Goal: Task Accomplishment & Management: Manage account settings

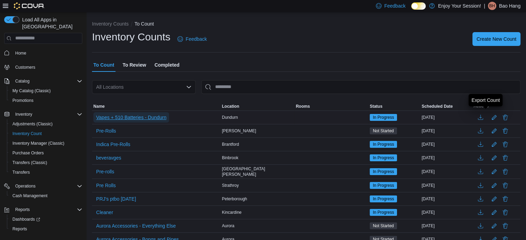
click at [158, 119] on span "Vapes + 510 Batteries - Dundurn" at bounding box center [131, 117] width 70 height 7
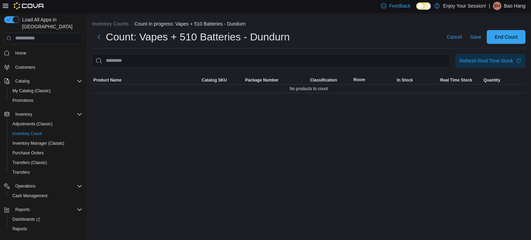
click at [158, 119] on div "Inventory Counts Count in progress: Vapes + 510 Batteries - Dundurn Count: Vape…" at bounding box center [308, 126] width 444 height 228
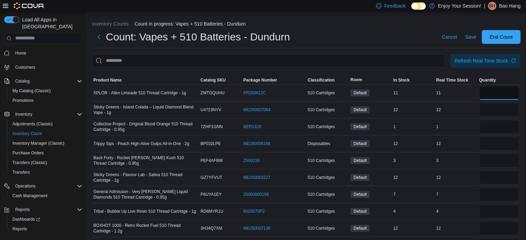
click at [503, 88] on input "number" at bounding box center [499, 93] width 40 height 14
type input "**"
type input "*"
type input "**"
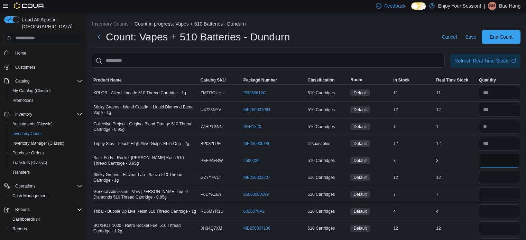
type input "*"
type input "**"
type input "*"
type input "**"
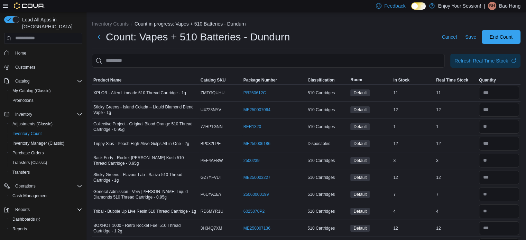
scroll to position [11, 0]
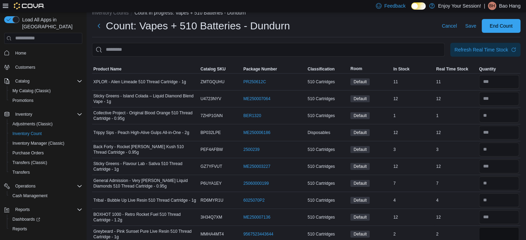
type input "*"
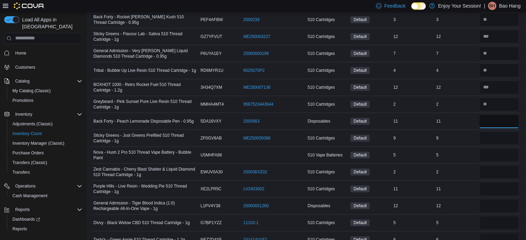
type input "**"
type input "*"
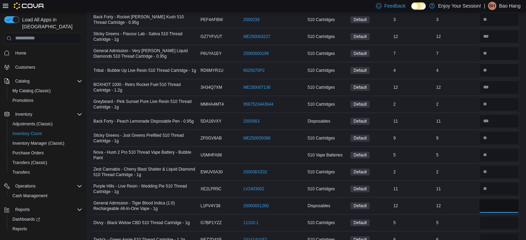
type input "**"
click at [510, 189] on input "number" at bounding box center [499, 189] width 40 height 14
type input "**"
type input "*"
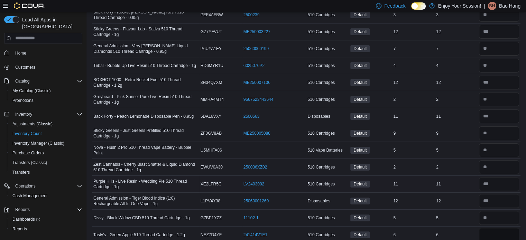
type input "*"
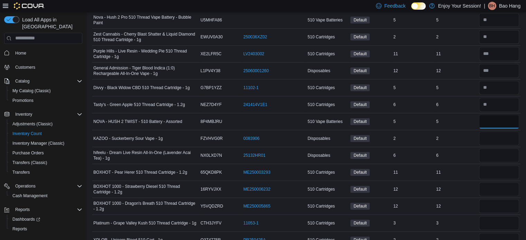
type input "*"
type input "**"
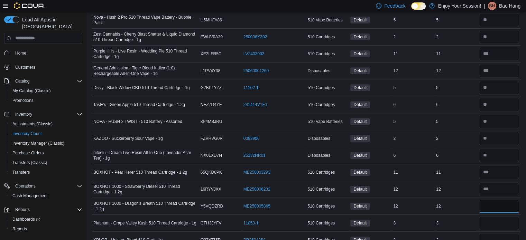
type input "**"
type input "*"
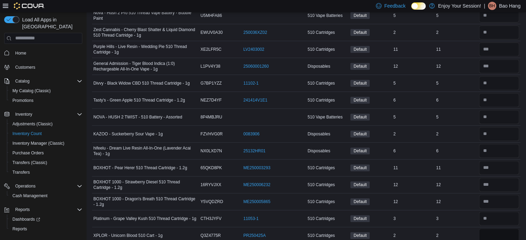
type input "*"
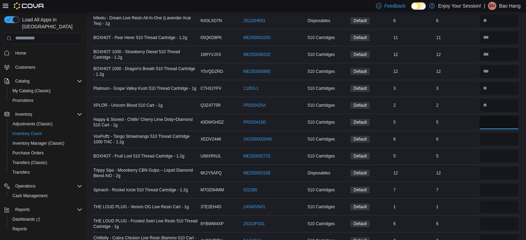
type input "*"
type input "**"
type input "*"
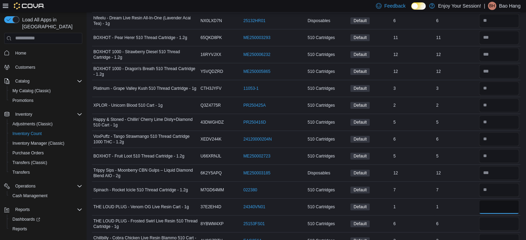
type input "*"
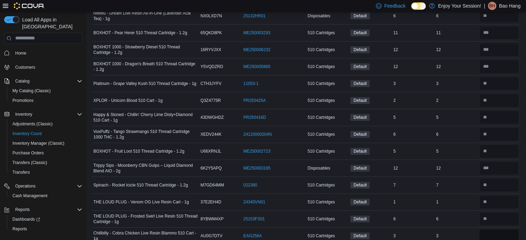
type input "*"
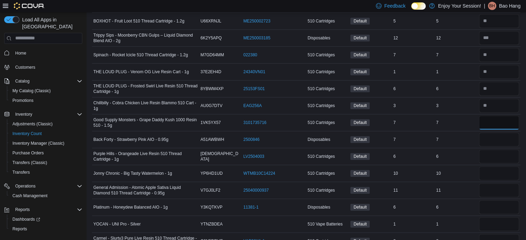
type input "*"
type input "**"
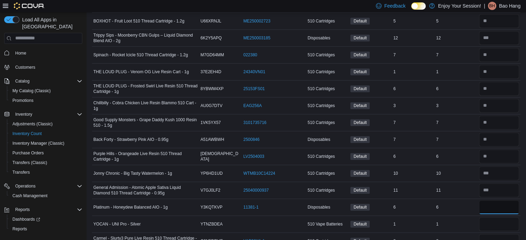
type input "*"
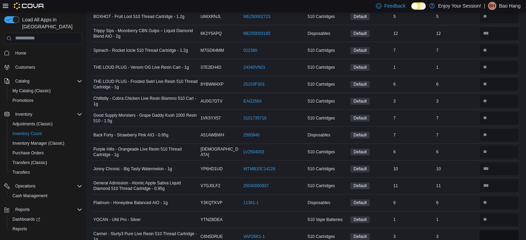
type input "*"
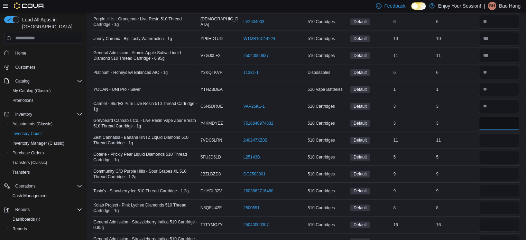
type input "*"
type input "**"
type input "*"
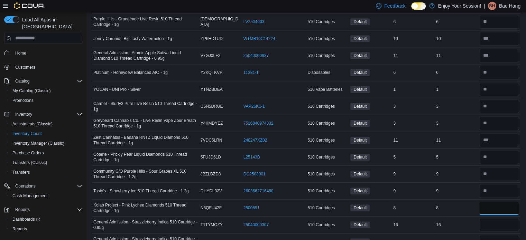
type input "*"
type input "**"
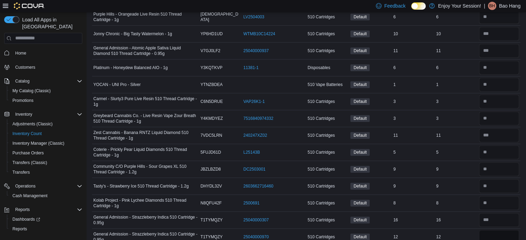
type input "**"
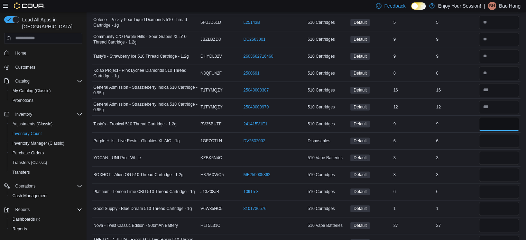
type input "*"
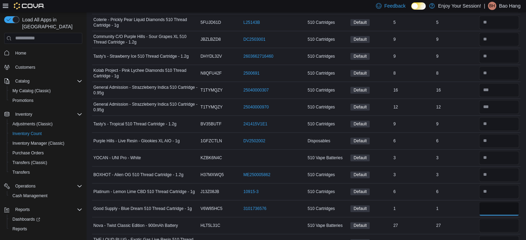
type input "*"
type input "**"
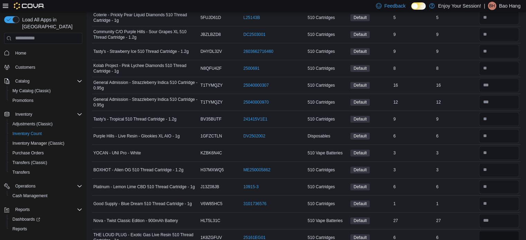
type input "*"
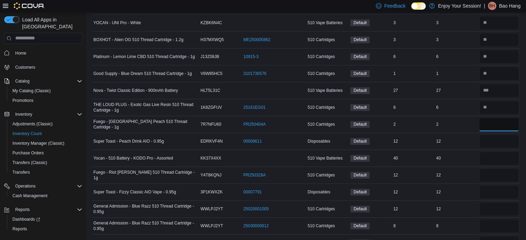
type input "*"
type input "**"
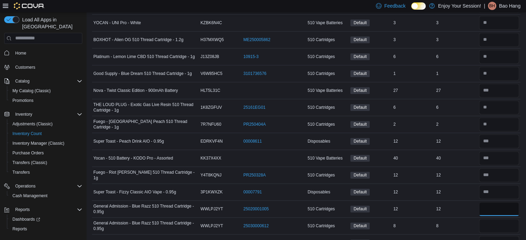
type input "**"
type input "*"
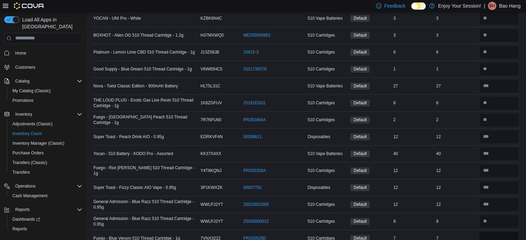
type input "*"
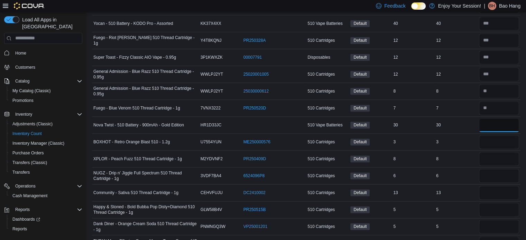
type input "*"
type input "**"
type input "*"
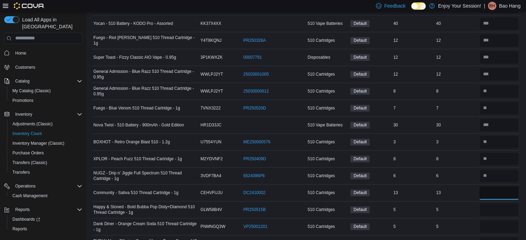
type input "**"
type input "*"
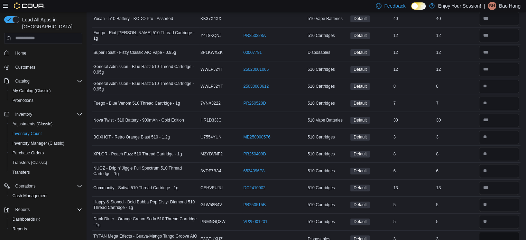
type input "*"
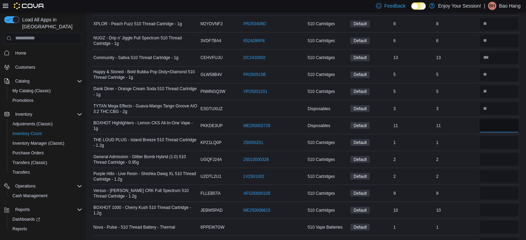
type input "**"
type input "*"
type input "**"
type input "*"
click at [494, 155] on input "number" at bounding box center [499, 159] width 40 height 14
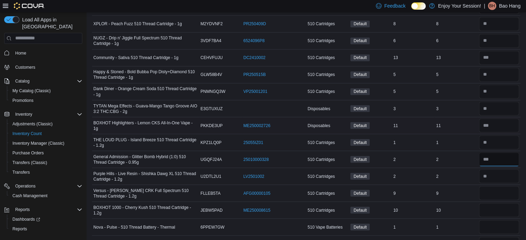
type input "*"
type input "**"
type input "*"
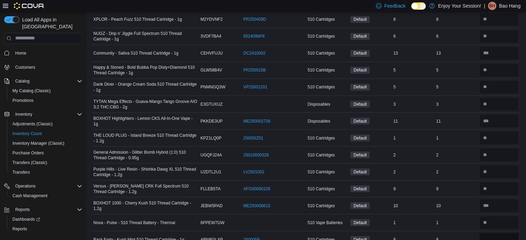
type input "*"
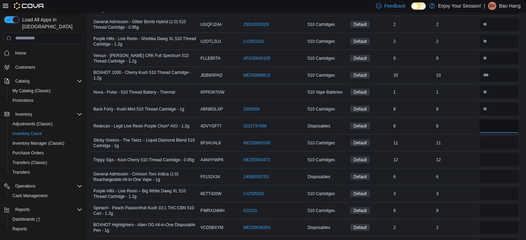
type input "*"
type input "**"
type input "*"
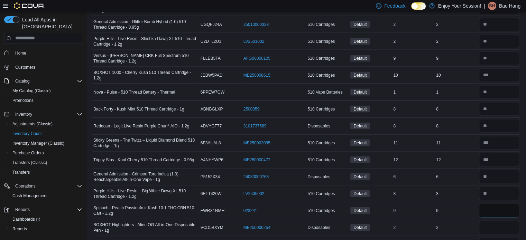
type input "*"
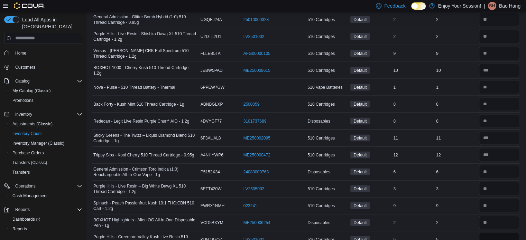
type input "*"
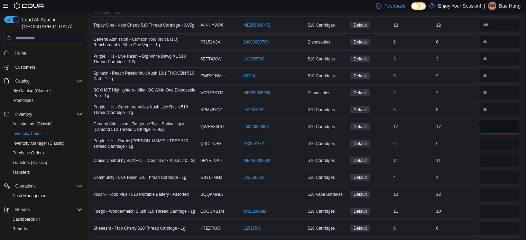
type input "**"
type input "*"
type input "**"
type input "*"
type input "**"
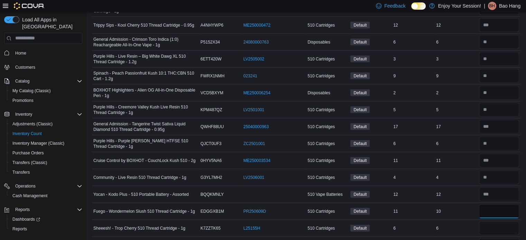
type input "**"
type input "*"
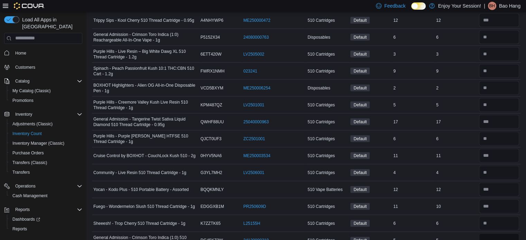
type input "*"
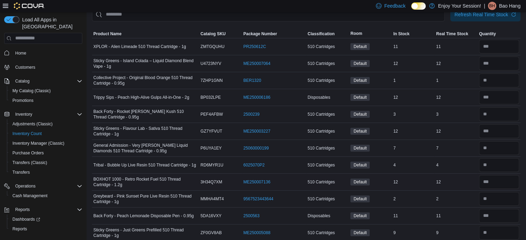
scroll to position [26, 0]
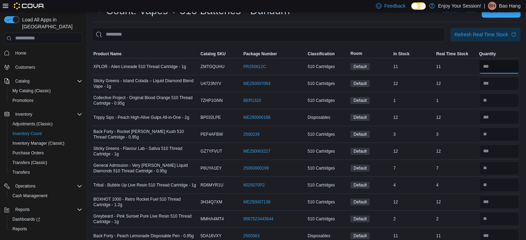
click at [504, 69] on input "number" at bounding box center [499, 67] width 40 height 14
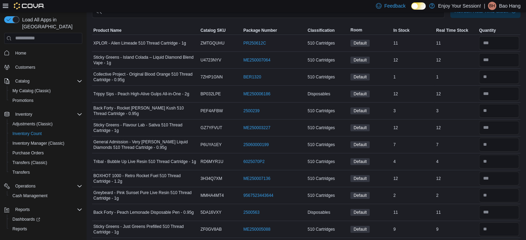
scroll to position [0, 0]
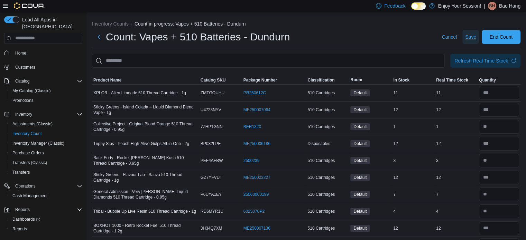
click at [476, 39] on span "Save" at bounding box center [470, 37] width 11 height 7
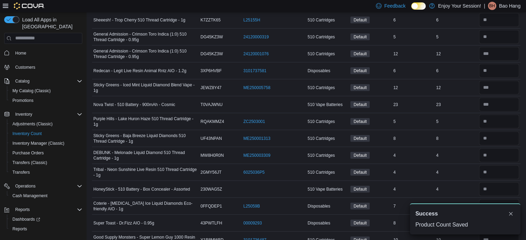
scroll to position [1788, 0]
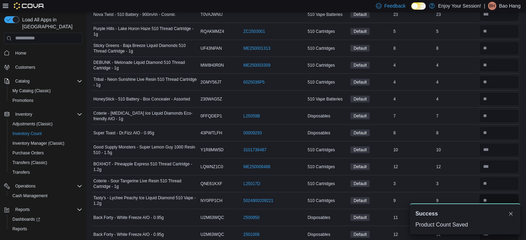
click at [496, 197] on input "number" at bounding box center [499, 201] width 40 height 14
click at [512, 215] on button "Dismiss toast" at bounding box center [510, 213] width 8 height 8
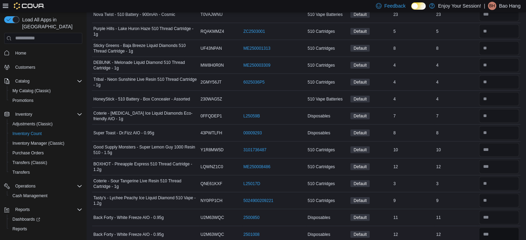
drag, startPoint x: 503, startPoint y: 226, endPoint x: 503, endPoint y: 223, distance: 3.8
click at [503, 228] on input "number" at bounding box center [499, 235] width 40 height 14
click at [503, 211] on input "number" at bounding box center [499, 218] width 40 height 14
drag, startPoint x: 499, startPoint y: 193, endPoint x: 498, endPoint y: 171, distance: 21.8
click at [499, 194] on input "number" at bounding box center [499, 201] width 40 height 14
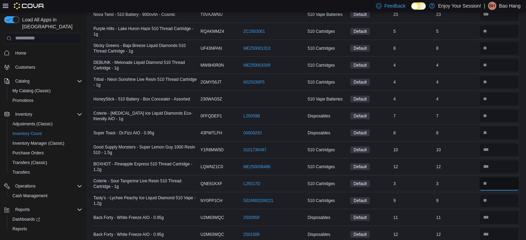
click at [498, 177] on input "number" at bounding box center [499, 184] width 40 height 14
click at [501, 160] on input "number" at bounding box center [499, 167] width 40 height 14
click at [502, 143] on input "number" at bounding box center [499, 150] width 40 height 14
click at [495, 126] on input "number" at bounding box center [499, 133] width 40 height 14
drag, startPoint x: 495, startPoint y: 106, endPoint x: 496, endPoint y: 97, distance: 8.5
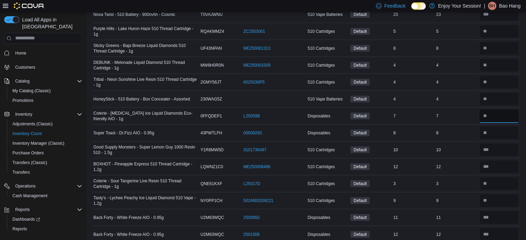
click at [495, 109] on input "number" at bounding box center [499, 116] width 40 height 14
click at [498, 92] on input "number" at bounding box center [499, 99] width 40 height 14
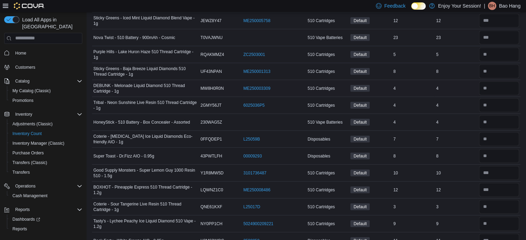
scroll to position [1754, 0]
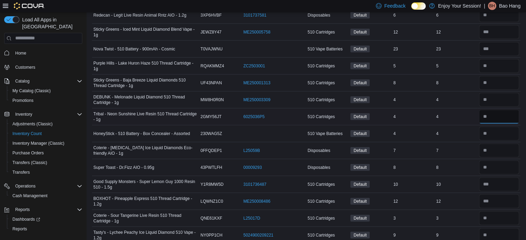
click at [503, 110] on input "number" at bounding box center [499, 117] width 40 height 14
click at [502, 93] on input "number" at bounding box center [499, 100] width 40 height 14
click at [500, 76] on input "number" at bounding box center [499, 83] width 40 height 14
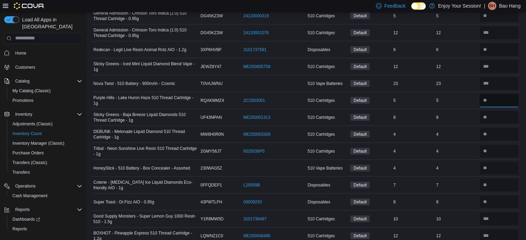
click at [510, 95] on input "number" at bounding box center [499, 101] width 40 height 14
click at [507, 78] on input "number" at bounding box center [499, 84] width 40 height 14
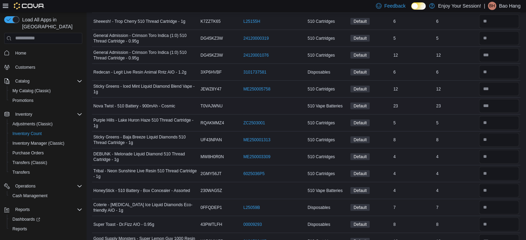
scroll to position [1685, 0]
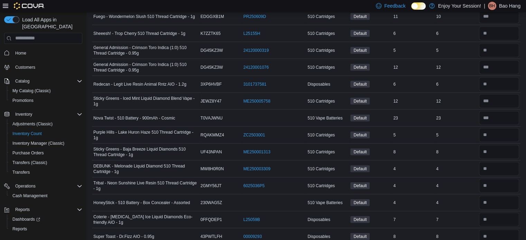
click at [510, 93] on div at bounding box center [498, 101] width 43 height 17
click at [502, 94] on input "number" at bounding box center [499, 101] width 40 height 14
click at [494, 77] on input "number" at bounding box center [499, 84] width 40 height 14
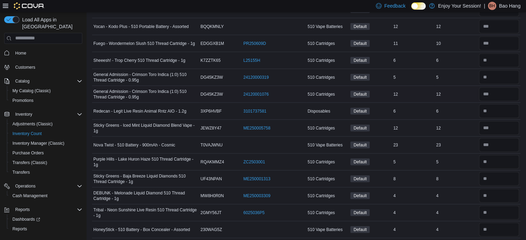
scroll to position [1650, 0]
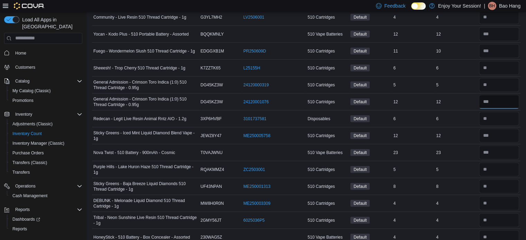
click at [500, 95] on input "number" at bounding box center [499, 102] width 40 height 14
click at [507, 78] on input "number" at bounding box center [499, 85] width 40 height 14
click at [499, 63] on input "number" at bounding box center [499, 68] width 40 height 14
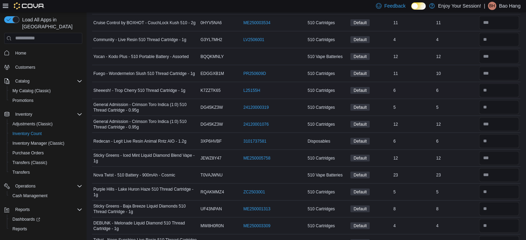
scroll to position [1616, 0]
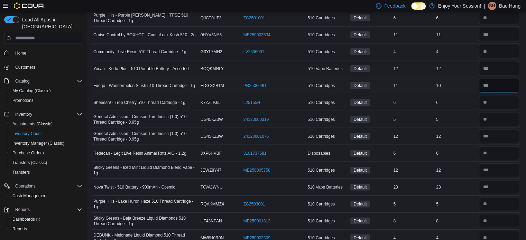
click at [498, 79] on input "number" at bounding box center [499, 86] width 40 height 14
click at [498, 62] on input "number" at bounding box center [499, 69] width 40 height 14
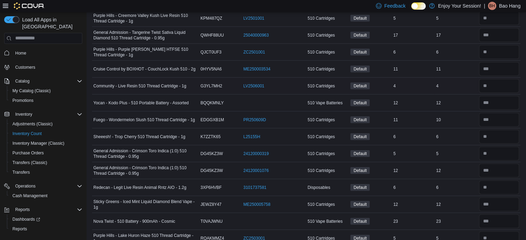
scroll to position [1581, 0]
click at [500, 81] on input "number" at bounding box center [499, 86] width 40 height 14
click at [503, 63] on input "number" at bounding box center [499, 70] width 40 height 14
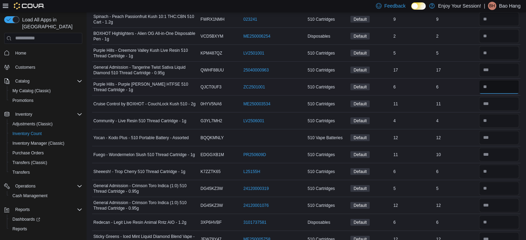
click at [494, 84] on input "number" at bounding box center [499, 87] width 40 height 14
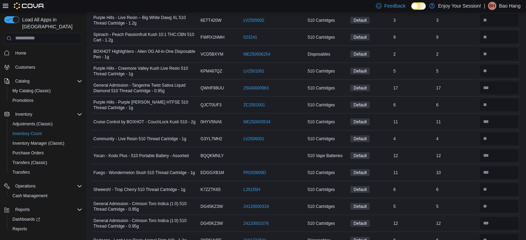
scroll to position [1512, 0]
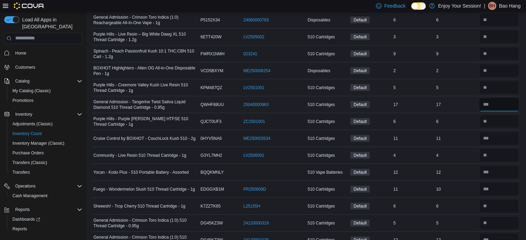
click at [505, 98] on input "number" at bounding box center [499, 105] width 40 height 14
click at [502, 83] on input "number" at bounding box center [499, 88] width 40 height 14
click at [493, 64] on input "number" at bounding box center [499, 71] width 40 height 14
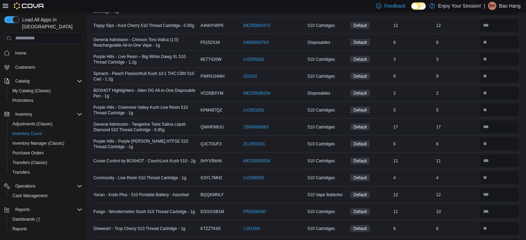
scroll to position [1477, 0]
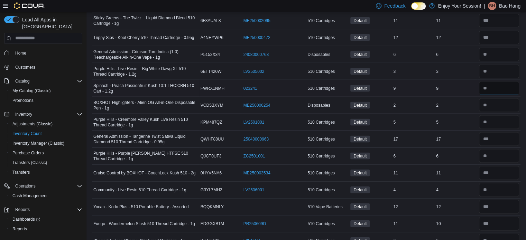
click at [507, 84] on input "number" at bounding box center [499, 89] width 40 height 14
click at [498, 69] on input "number" at bounding box center [499, 72] width 40 height 14
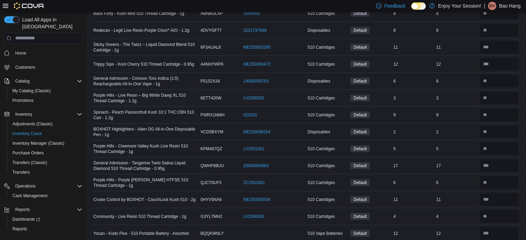
scroll to position [1443, 0]
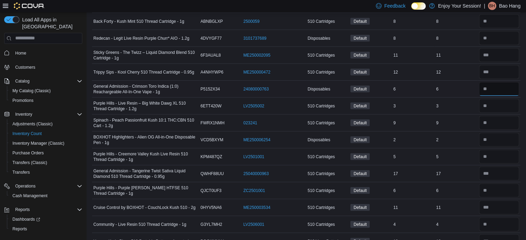
click at [491, 82] on input "number" at bounding box center [499, 89] width 40 height 14
click at [503, 66] on input "number" at bounding box center [499, 72] width 40 height 14
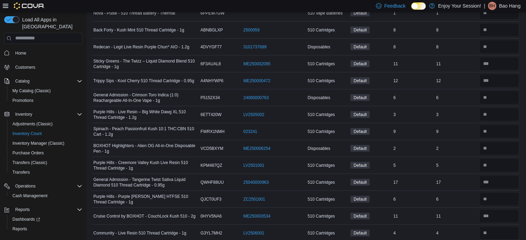
scroll to position [1408, 0]
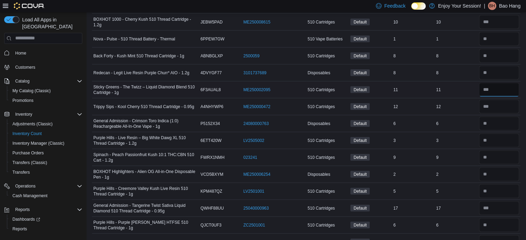
click at [504, 83] on input "number" at bounding box center [499, 90] width 40 height 14
click at [500, 68] on input "number" at bounding box center [499, 73] width 40 height 14
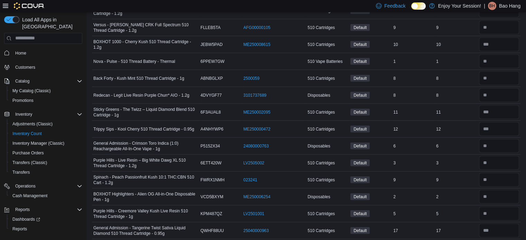
scroll to position [1374, 0]
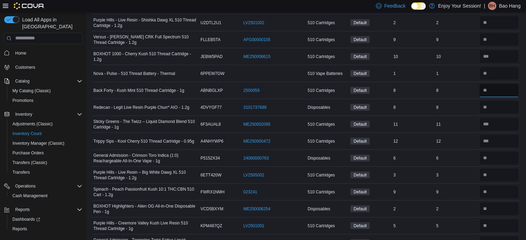
click at [504, 87] on input "number" at bounding box center [499, 91] width 40 height 14
click at [505, 70] on input "number" at bounding box center [499, 74] width 40 height 14
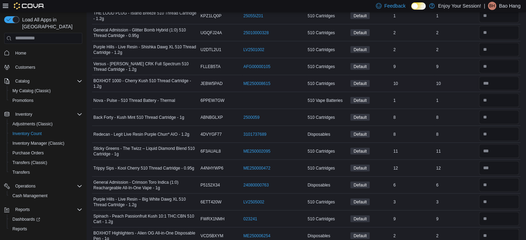
scroll to position [1339, 0]
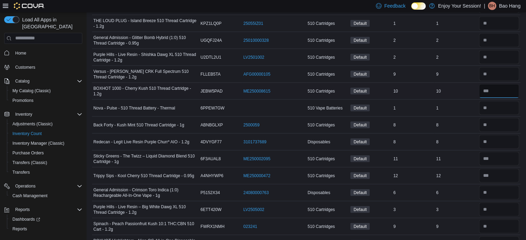
click at [502, 84] on input "number" at bounding box center [499, 91] width 40 height 14
click at [501, 70] on input "number" at bounding box center [499, 74] width 40 height 14
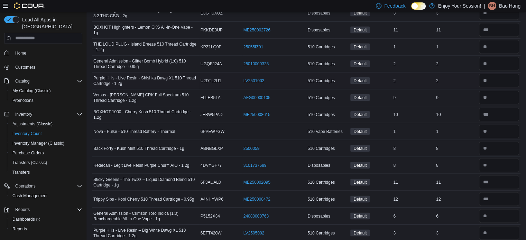
scroll to position [1305, 0]
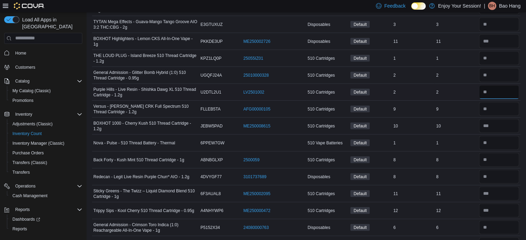
click at [507, 88] on input "number" at bounding box center [499, 92] width 40 height 14
click at [502, 69] on input "number" at bounding box center [499, 75] width 40 height 14
click at [504, 56] on input "number" at bounding box center [499, 58] width 40 height 14
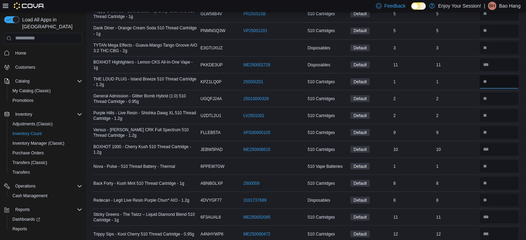
scroll to position [1270, 0]
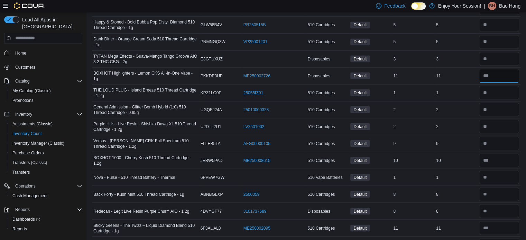
click at [506, 73] on input "number" at bounding box center [499, 76] width 40 height 14
click at [499, 54] on input "number" at bounding box center [499, 59] width 40 height 14
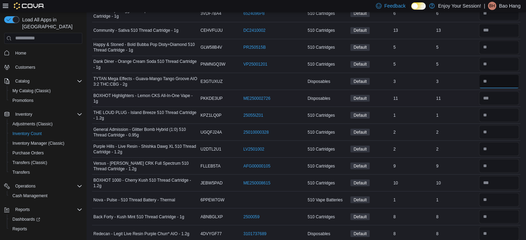
scroll to position [1236, 0]
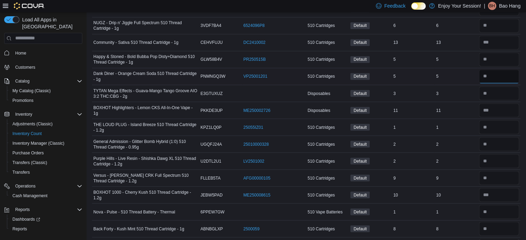
click at [502, 69] on input "number" at bounding box center [499, 76] width 40 height 14
click at [497, 53] on input "number" at bounding box center [499, 60] width 40 height 14
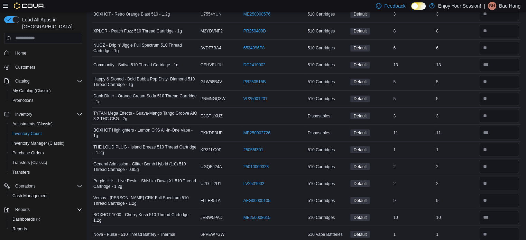
scroll to position [1201, 0]
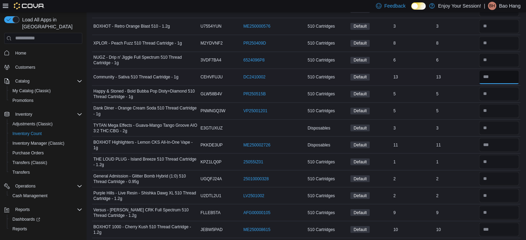
click at [503, 74] on input "number" at bounding box center [499, 77] width 40 height 14
click at [496, 53] on input "number" at bounding box center [499, 60] width 40 height 14
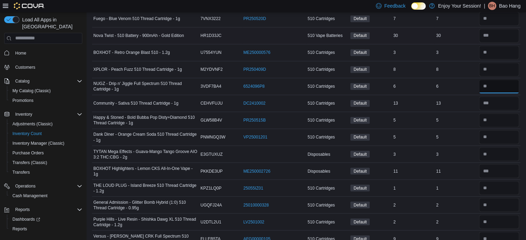
scroll to position [1132, 0]
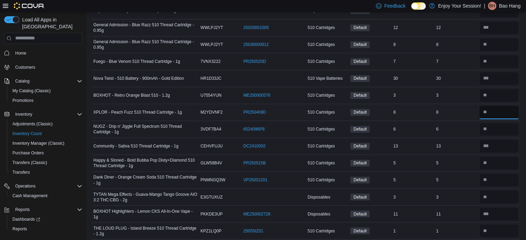
click at [496, 106] on input "number" at bounding box center [499, 112] width 40 height 14
click at [493, 88] on input "number" at bounding box center [499, 95] width 40 height 14
click at [502, 76] on input "number" at bounding box center [499, 79] width 40 height 14
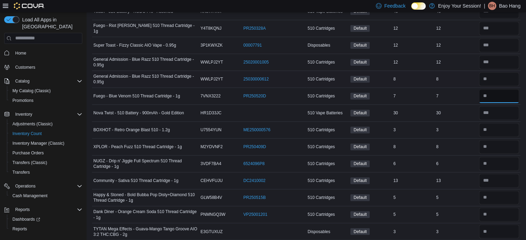
drag, startPoint x: 500, startPoint y: 89, endPoint x: 498, endPoint y: 81, distance: 9.4
click at [501, 89] on input "number" at bounding box center [499, 96] width 40 height 14
click at [496, 74] on input "number" at bounding box center [499, 79] width 40 height 14
click at [498, 56] on input "number" at bounding box center [499, 62] width 40 height 14
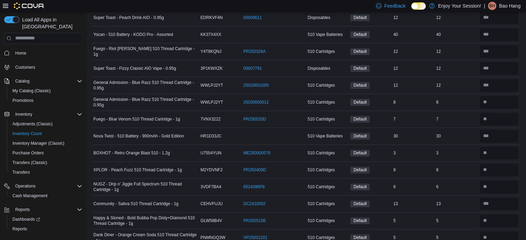
scroll to position [1063, 0]
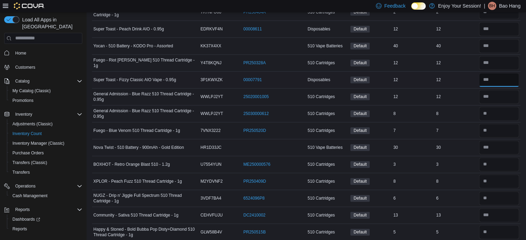
click at [502, 73] on input "number" at bounding box center [499, 80] width 40 height 14
click at [502, 56] on input "number" at bounding box center [499, 63] width 40 height 14
click at [500, 42] on input "number" at bounding box center [499, 46] width 40 height 14
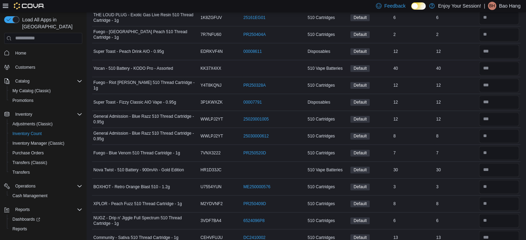
scroll to position [1028, 0]
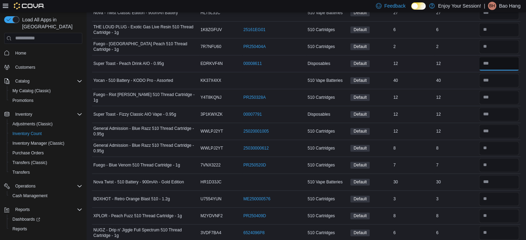
click at [506, 59] on input "number" at bounding box center [499, 64] width 40 height 14
click at [502, 43] on input "number" at bounding box center [499, 47] width 40 height 14
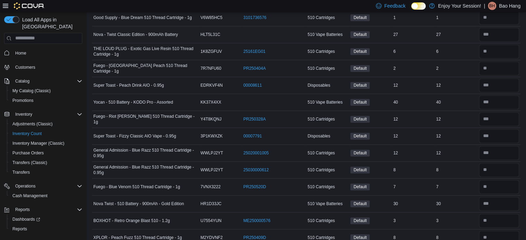
scroll to position [994, 0]
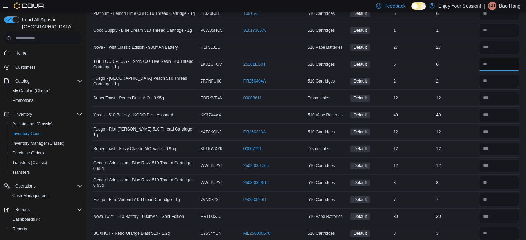
click at [502, 59] on input "number" at bounding box center [499, 64] width 40 height 14
click at [502, 41] on input "number" at bounding box center [499, 47] width 40 height 14
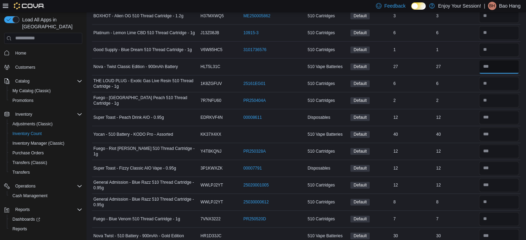
scroll to position [959, 0]
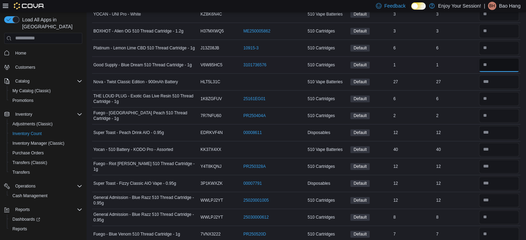
click at [506, 67] on input "number" at bounding box center [499, 65] width 40 height 14
click at [510, 49] on input "number" at bounding box center [499, 48] width 40 height 14
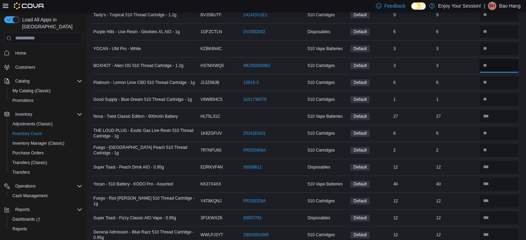
click at [501, 60] on input "number" at bounding box center [499, 66] width 40 height 14
click at [496, 47] on input "number" at bounding box center [499, 49] width 40 height 14
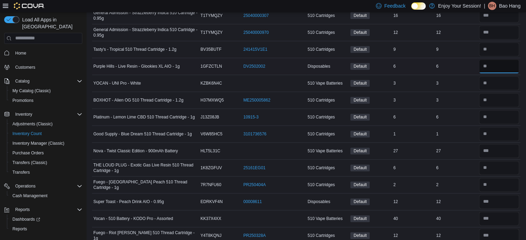
click at [498, 69] on div at bounding box center [498, 66] width 43 height 17
click at [497, 52] on input "number" at bounding box center [499, 49] width 40 height 14
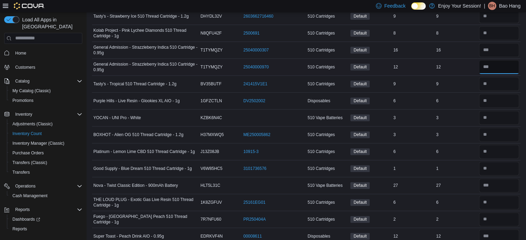
click at [502, 67] on input "number" at bounding box center [499, 67] width 40 height 14
click at [504, 47] on input "number" at bounding box center [499, 50] width 40 height 14
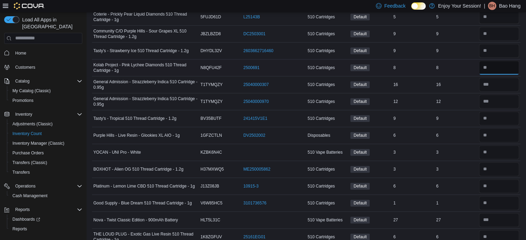
click at [502, 63] on input "number" at bounding box center [499, 68] width 40 height 14
click at [500, 47] on input "number" at bounding box center [499, 51] width 40 height 14
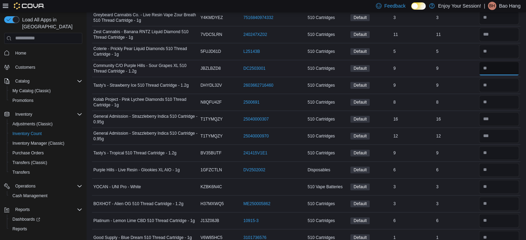
click at [501, 68] on input "number" at bounding box center [499, 68] width 40 height 14
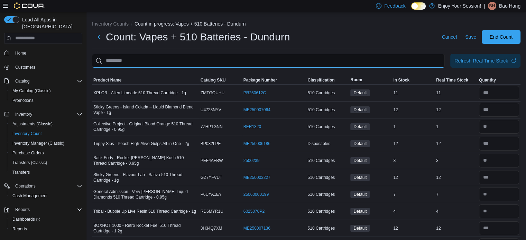
click at [220, 63] on input "This is a search bar. After typing your query, hit enter to filter the results …" at bounding box center [268, 61] width 352 height 14
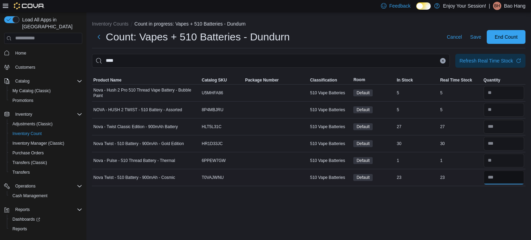
click at [516, 173] on input "number" at bounding box center [503, 178] width 40 height 14
click at [513, 142] on input "number" at bounding box center [503, 144] width 40 height 14
click at [498, 119] on div at bounding box center [503, 127] width 43 height 17
click at [508, 130] on input "number" at bounding box center [503, 127] width 40 height 14
click at [479, 36] on span "Save" at bounding box center [475, 37] width 11 height 7
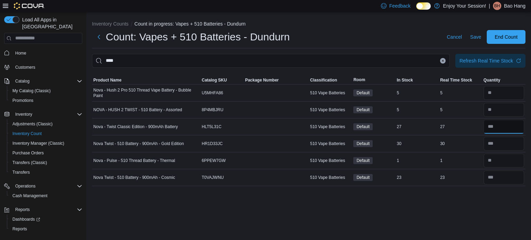
click at [500, 122] on input "number" at bounding box center [503, 127] width 40 height 14
click at [506, 146] on input "number" at bounding box center [503, 144] width 40 height 14
click at [476, 34] on span "Save" at bounding box center [475, 37] width 11 height 7
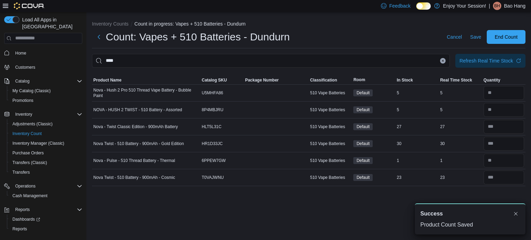
click at [445, 62] on button "Clear input" at bounding box center [443, 61] width 6 height 6
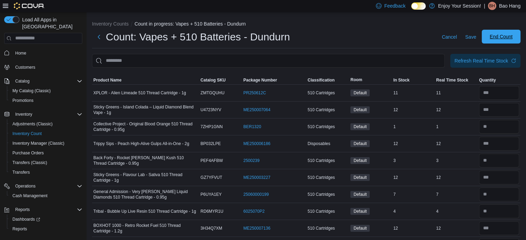
click at [500, 38] on span "End Count" at bounding box center [500, 36] width 23 height 7
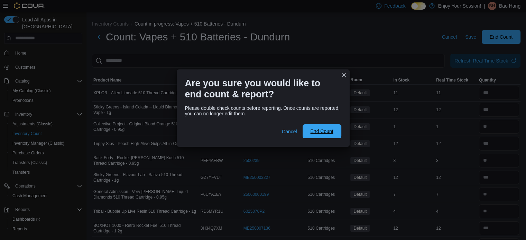
click at [316, 125] on span "End Count" at bounding box center [321, 131] width 30 height 14
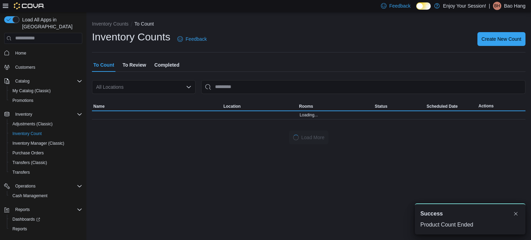
click at [136, 62] on span "To Review" at bounding box center [133, 65] width 23 height 14
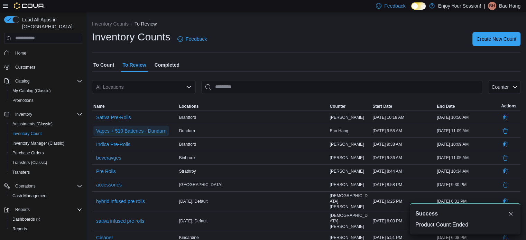
click at [124, 131] on span "Vapes + 510 Batteries - Dundurn" at bounding box center [131, 130] width 70 height 7
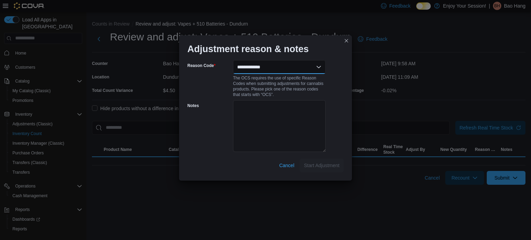
drag, startPoint x: 293, startPoint y: 67, endPoint x: 291, endPoint y: 73, distance: 6.4
click at [293, 67] on select "**********" at bounding box center [279, 67] width 93 height 14
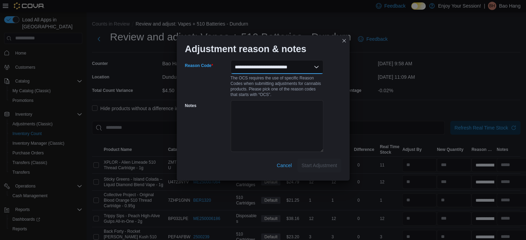
click at [230, 60] on select "**********" at bounding box center [276, 67] width 93 height 14
click at [316, 161] on span "Start Adjustment" at bounding box center [319, 165] width 36 height 14
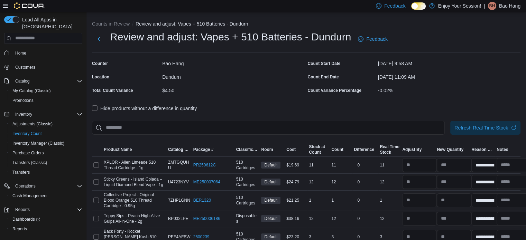
click at [115, 107] on label "Hide products without a difference in quantity" at bounding box center [144, 108] width 105 height 8
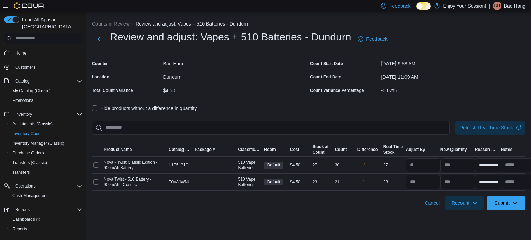
click at [115, 107] on label "Hide products without a difference in quantity" at bounding box center [144, 108] width 105 height 8
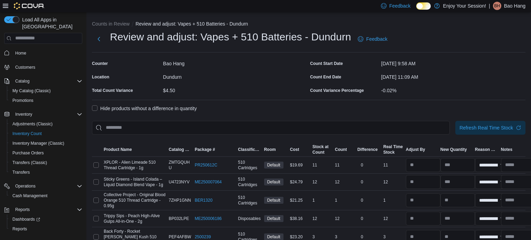
click at [510, 205] on input "text" at bounding box center [518, 200] width 35 height 14
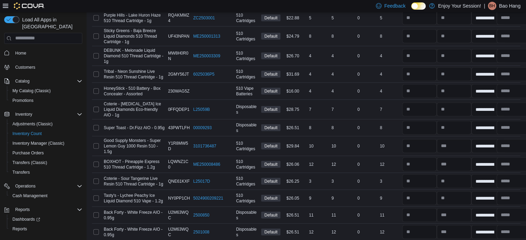
scroll to position [1991, 0]
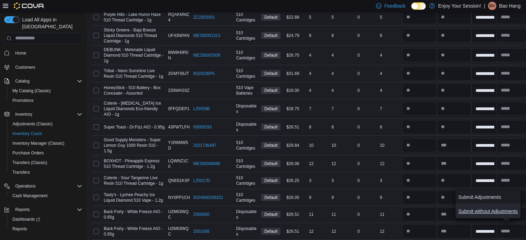
click at [494, 214] on span "Submit without Adjustments" at bounding box center [487, 211] width 59 height 7
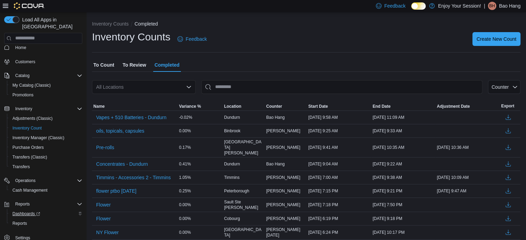
scroll to position [7, 0]
click at [22, 217] on button "Reports" at bounding box center [46, 222] width 78 height 10
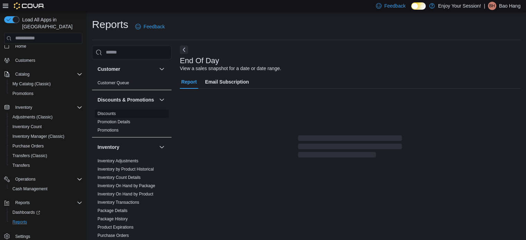
scroll to position [4, 0]
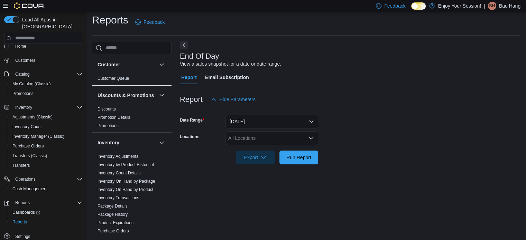
click at [300, 140] on div "All Locations" at bounding box center [271, 138] width 93 height 14
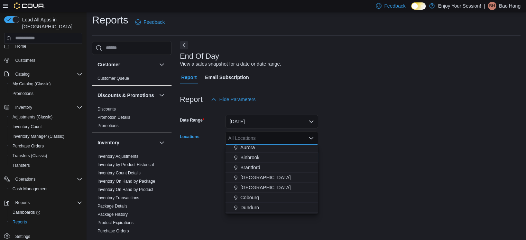
scroll to position [35, 0]
click at [260, 198] on div "Dundurn" at bounding box center [271, 195] width 84 height 7
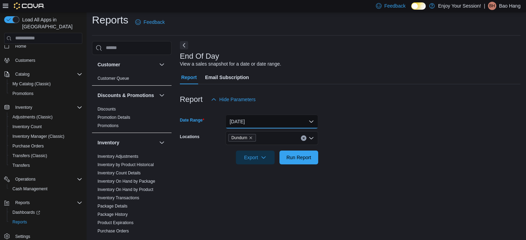
click at [264, 117] on button "[DATE]" at bounding box center [271, 122] width 93 height 14
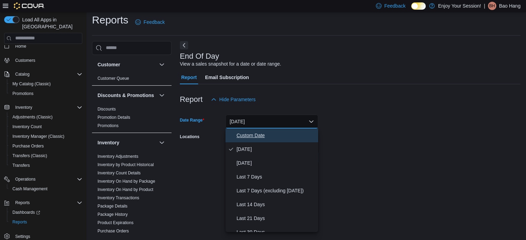
click at [264, 135] on span "Custom Date" at bounding box center [275, 135] width 79 height 8
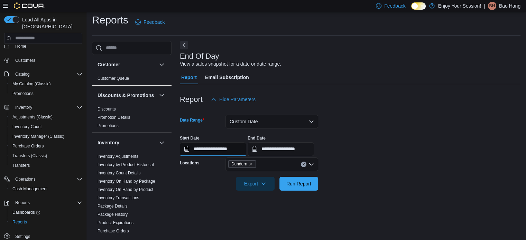
click at [240, 149] on input "**********" at bounding box center [213, 149] width 66 height 14
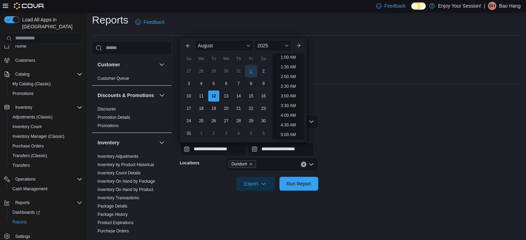
click at [249, 71] on div "1" at bounding box center [251, 71] width 12 height 12
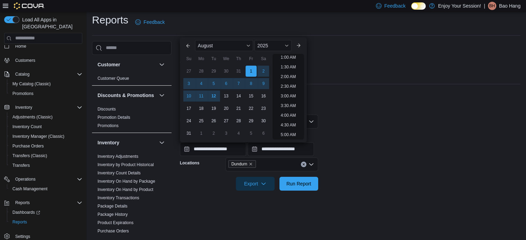
scroll to position [1, 0]
click at [306, 182] on span "Run Report" at bounding box center [298, 183] width 25 height 7
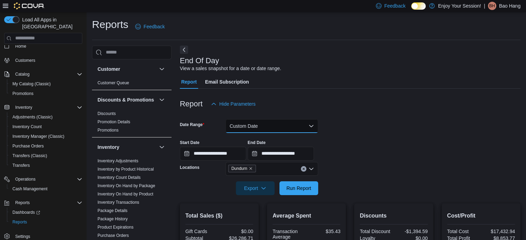
click at [256, 124] on button "Custom Date" at bounding box center [271, 126] width 93 height 14
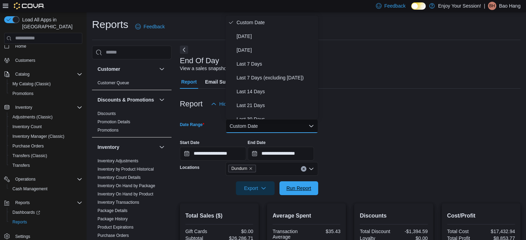
drag, startPoint x: 295, startPoint y: 193, endPoint x: 446, endPoint y: 155, distance: 155.8
click at [295, 193] on span "Run Report" at bounding box center [298, 188] width 30 height 14
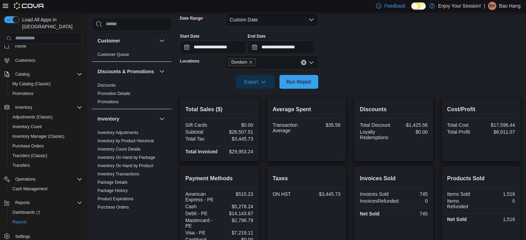
scroll to position [69, 0]
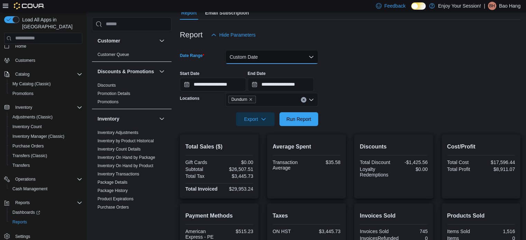
drag, startPoint x: 254, startPoint y: 54, endPoint x: 256, endPoint y: 61, distance: 8.2
click at [254, 54] on button "Custom Date" at bounding box center [271, 57] width 93 height 14
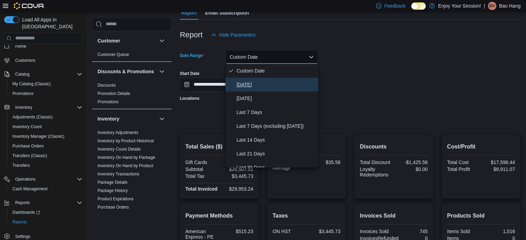
click at [269, 84] on span "[DATE]" at bounding box center [275, 85] width 79 height 8
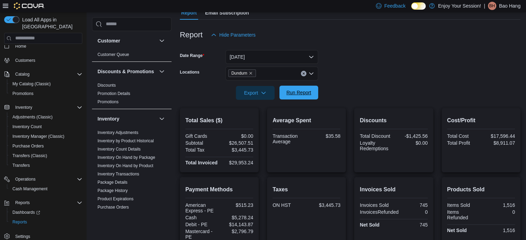
click at [312, 89] on span "Run Report" at bounding box center [298, 93] width 30 height 14
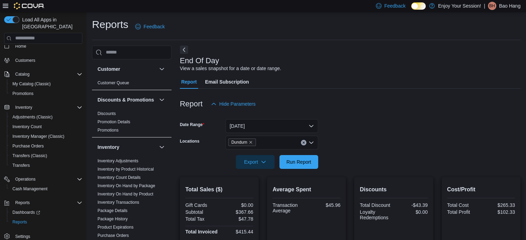
scroll to position [134, 0]
